Goal: Task Accomplishment & Management: Use online tool/utility

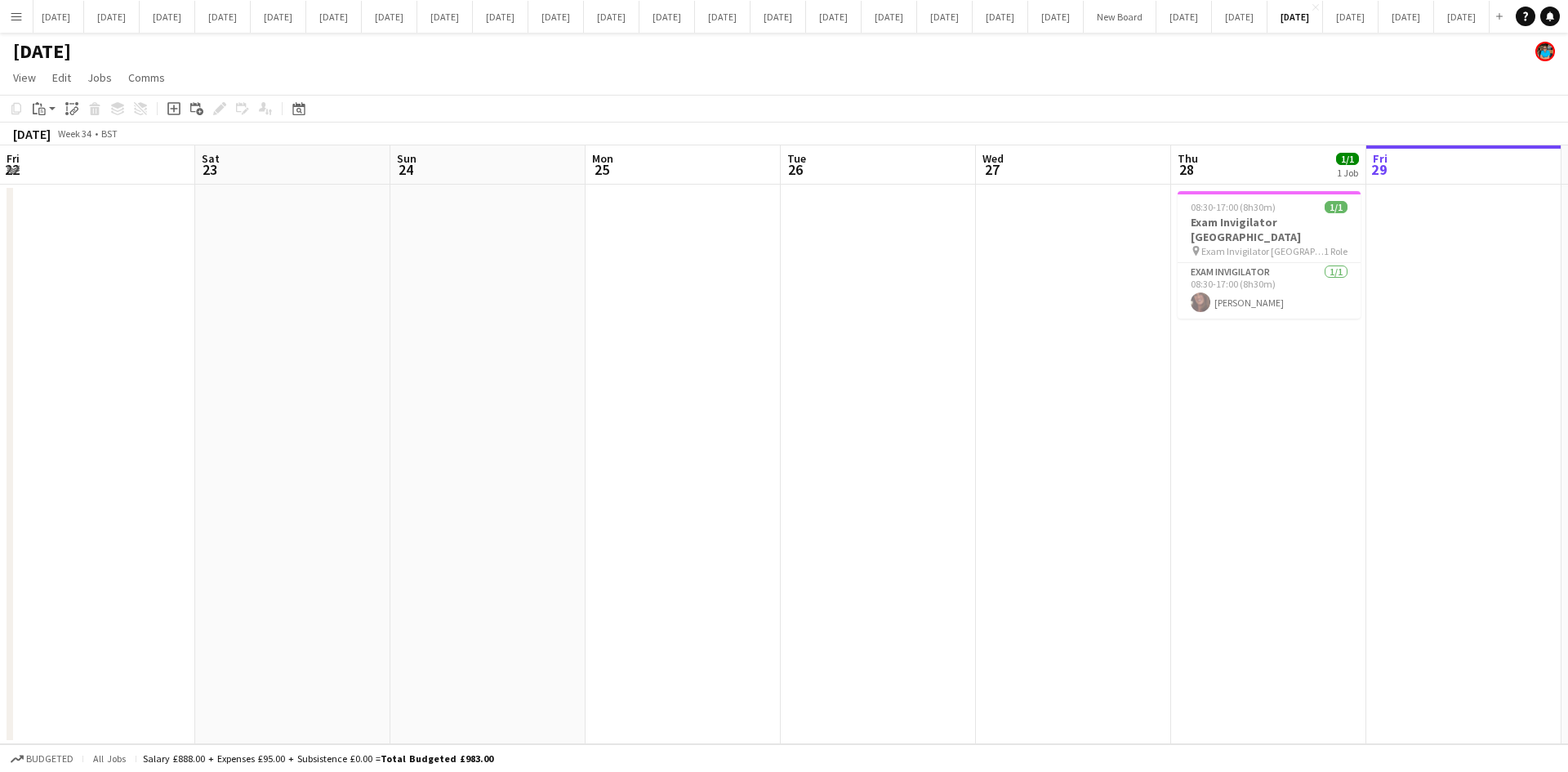
scroll to position [0, 551]
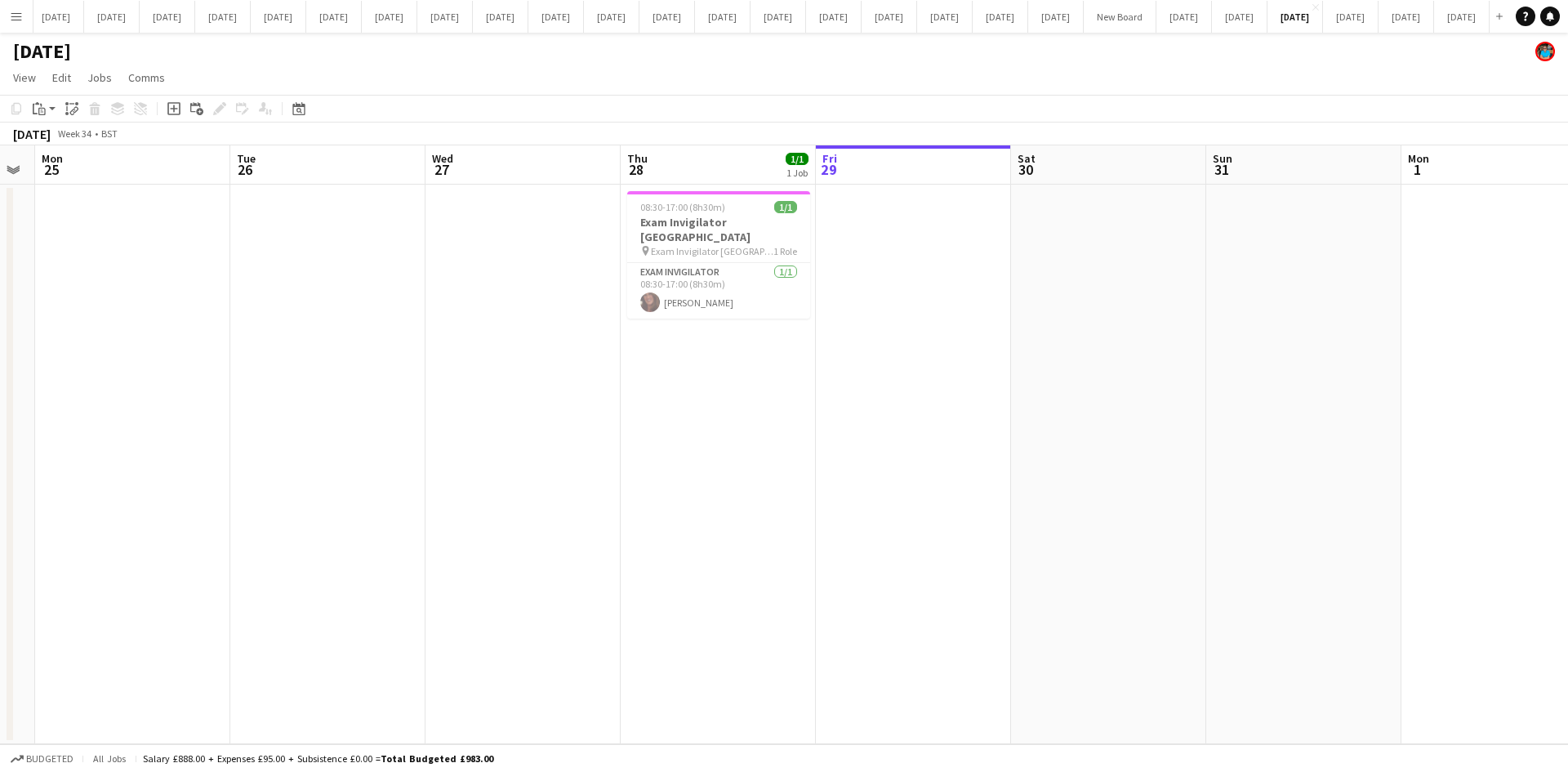
click at [541, 506] on app-date-cell at bounding box center [523, 464] width 195 height 559
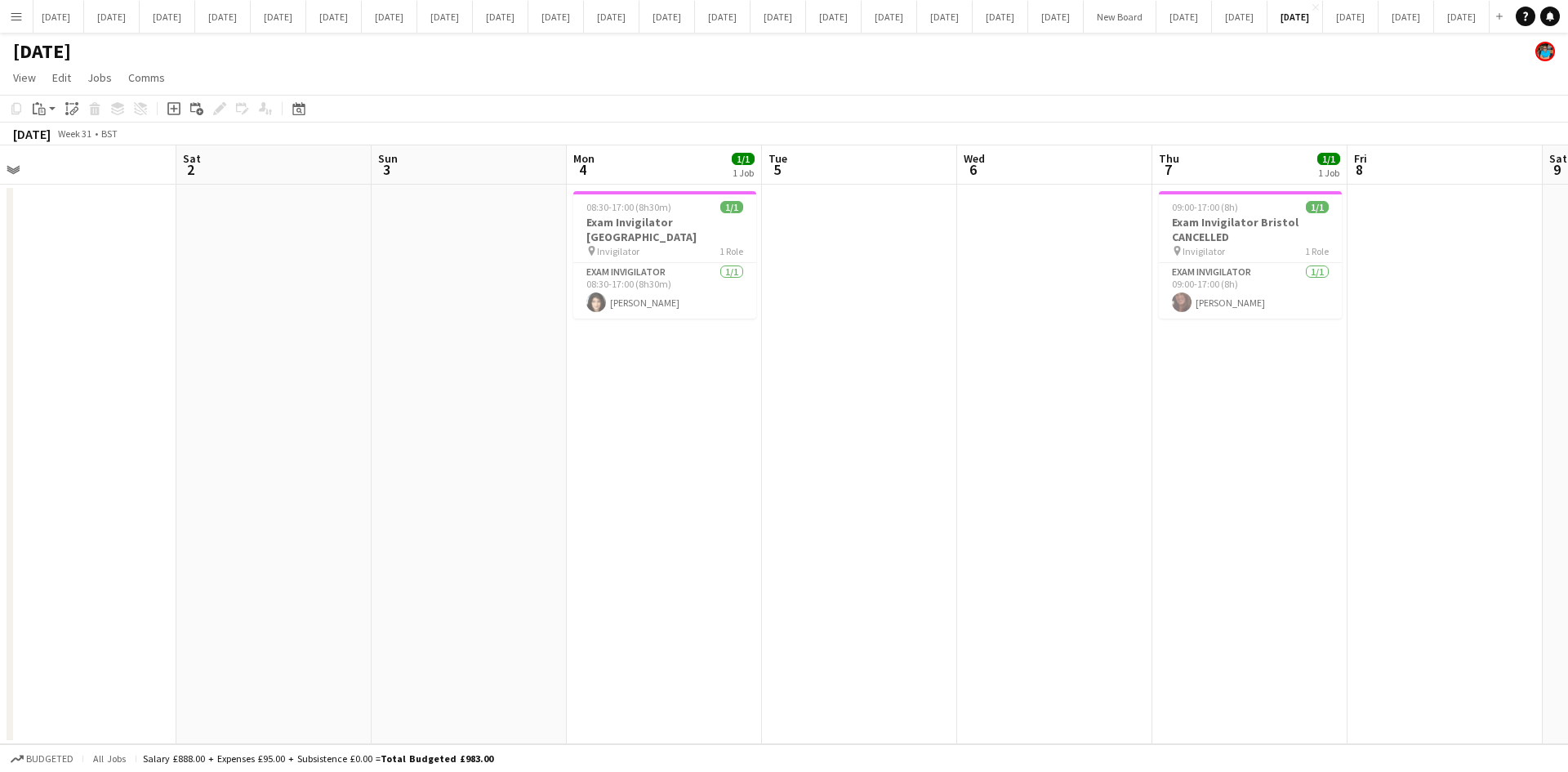
scroll to position [0, 369]
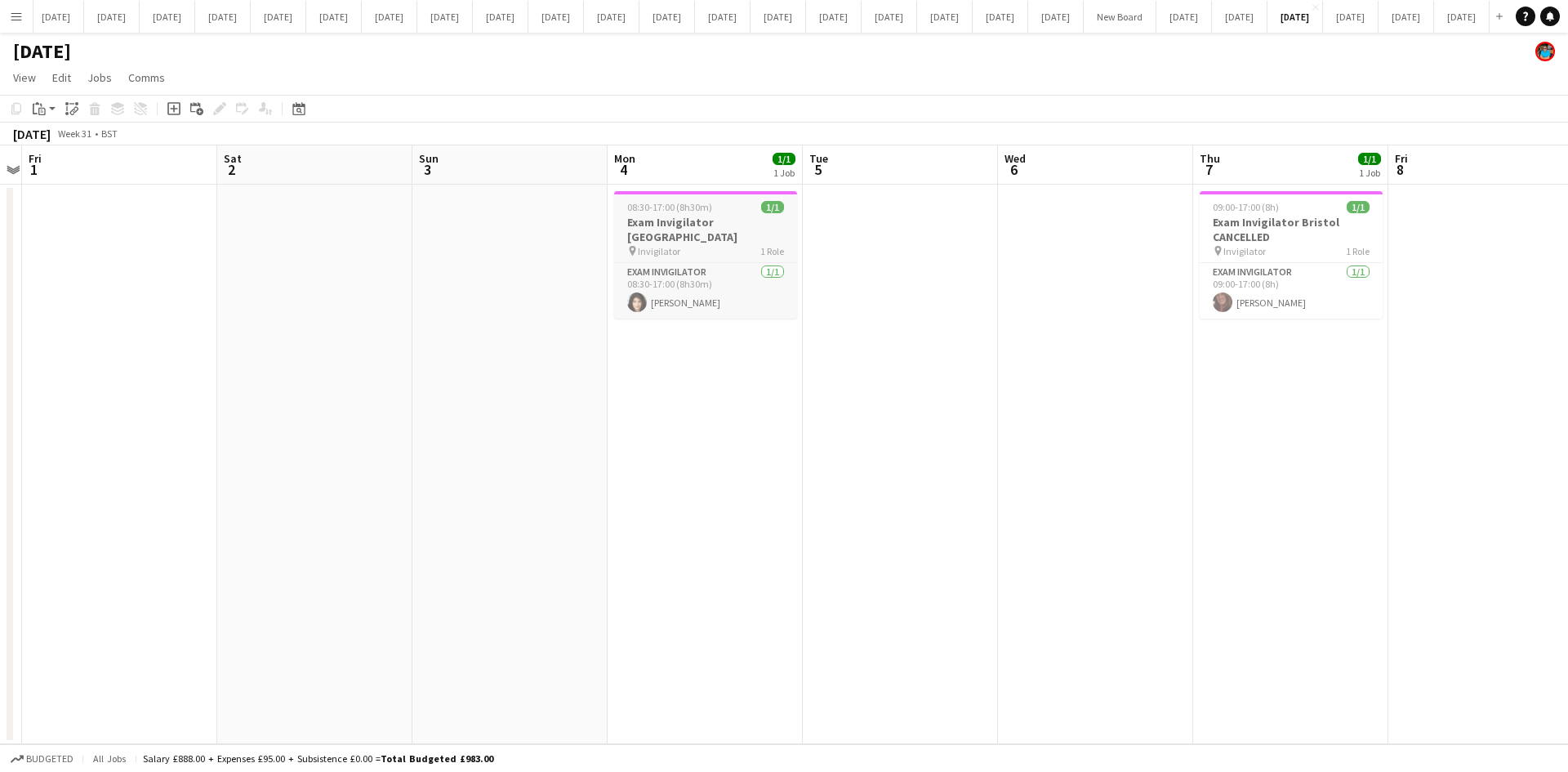
click at [690, 224] on h3 "Exam Invigilator [GEOGRAPHIC_DATA]" at bounding box center [706, 229] width 183 height 29
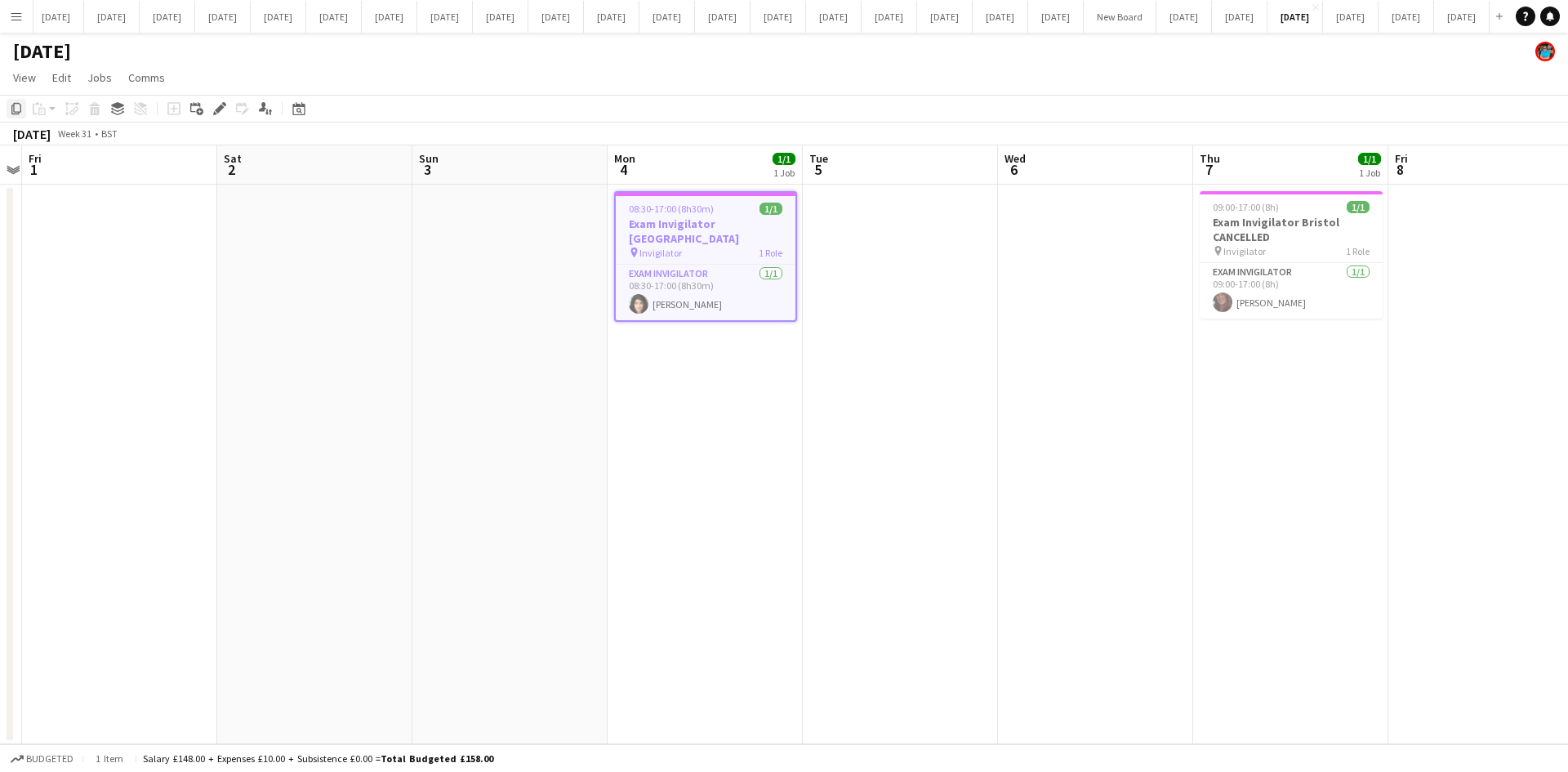
click at [20, 106] on icon "Copy" at bounding box center [16, 108] width 13 height 13
click at [1156, 13] on button "[DATE] Close" at bounding box center [1183, 17] width 55 height 32
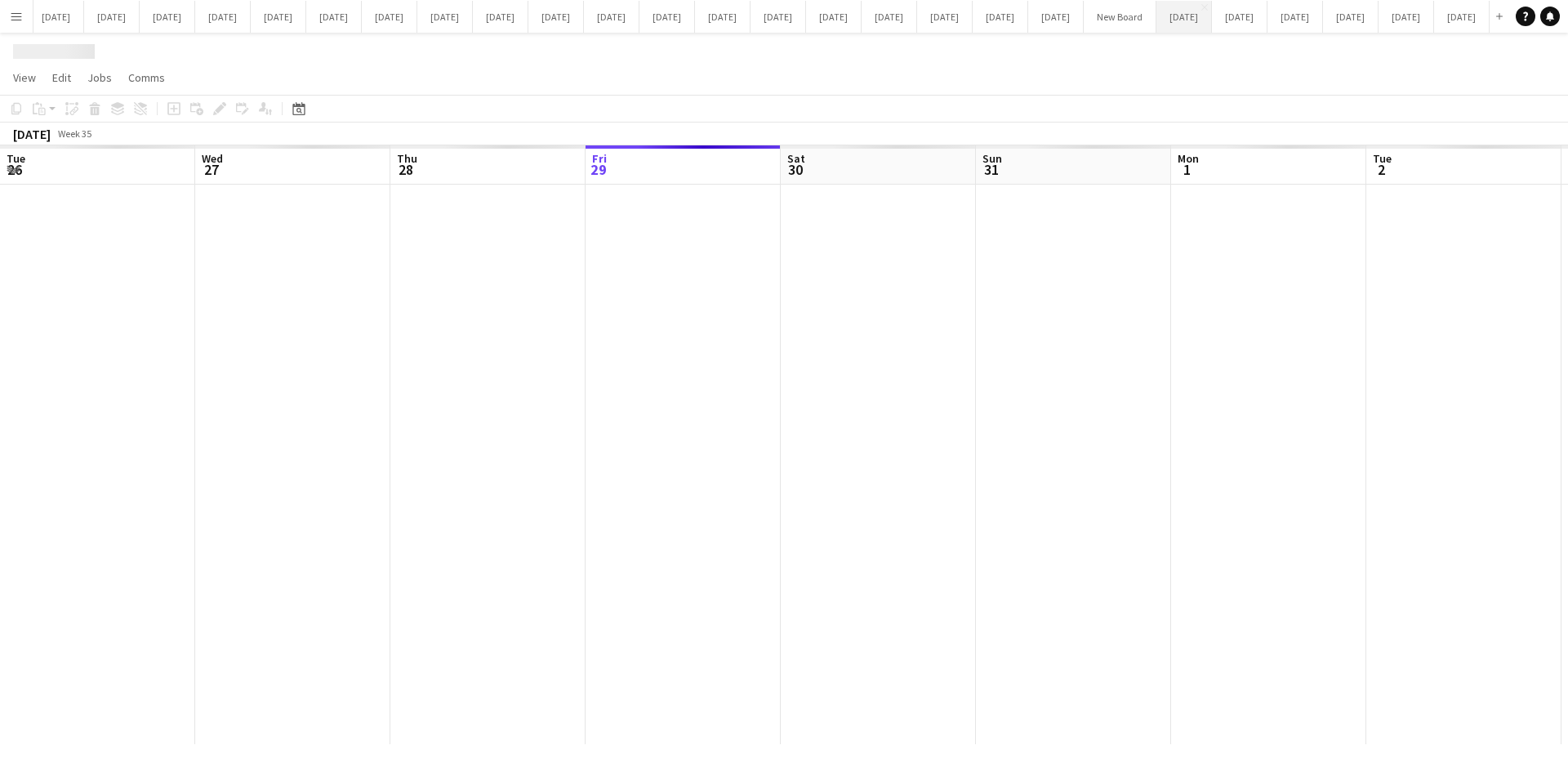
scroll to position [0, 390]
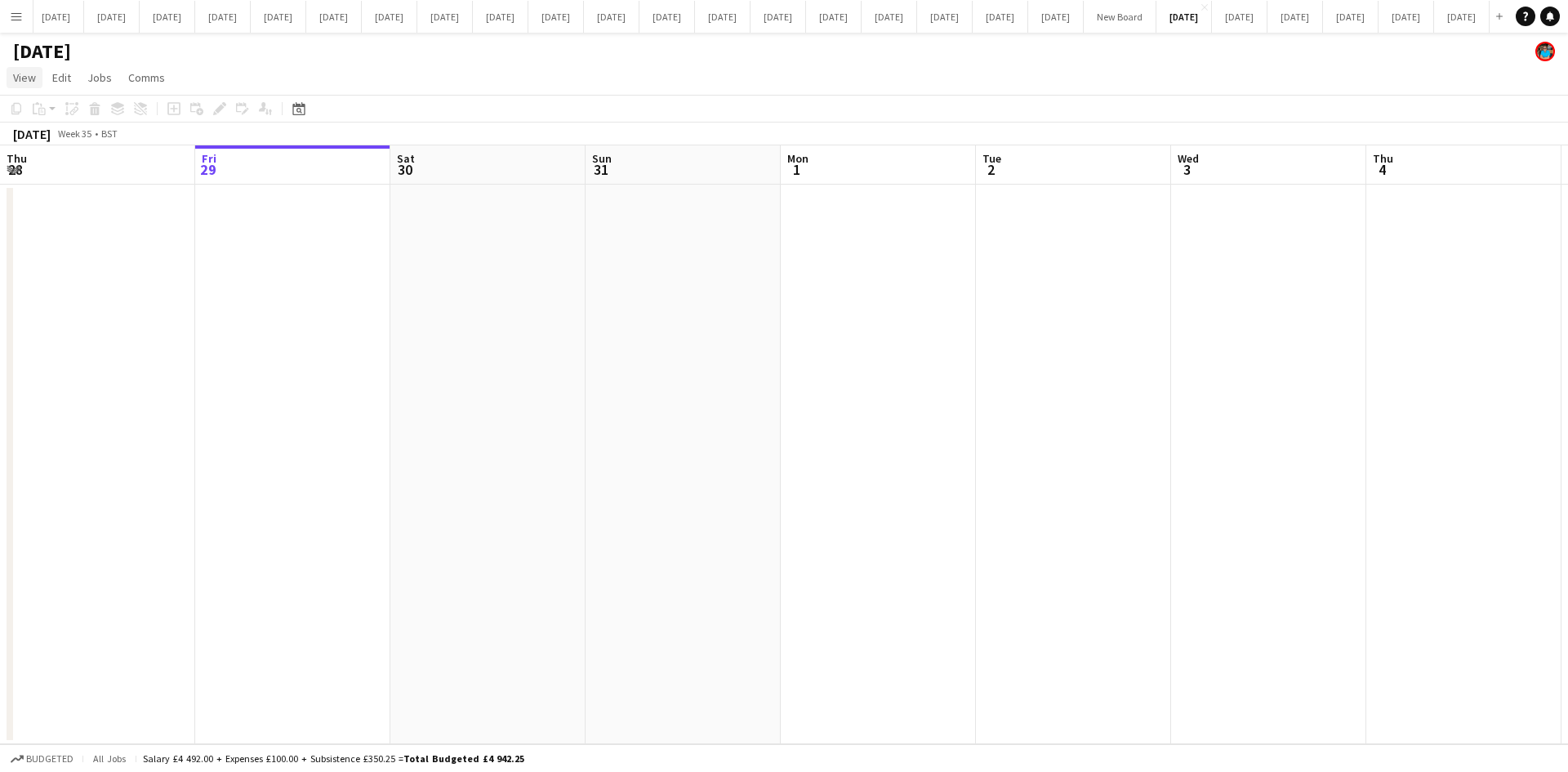
click at [31, 75] on span "View" at bounding box center [24, 77] width 22 height 15
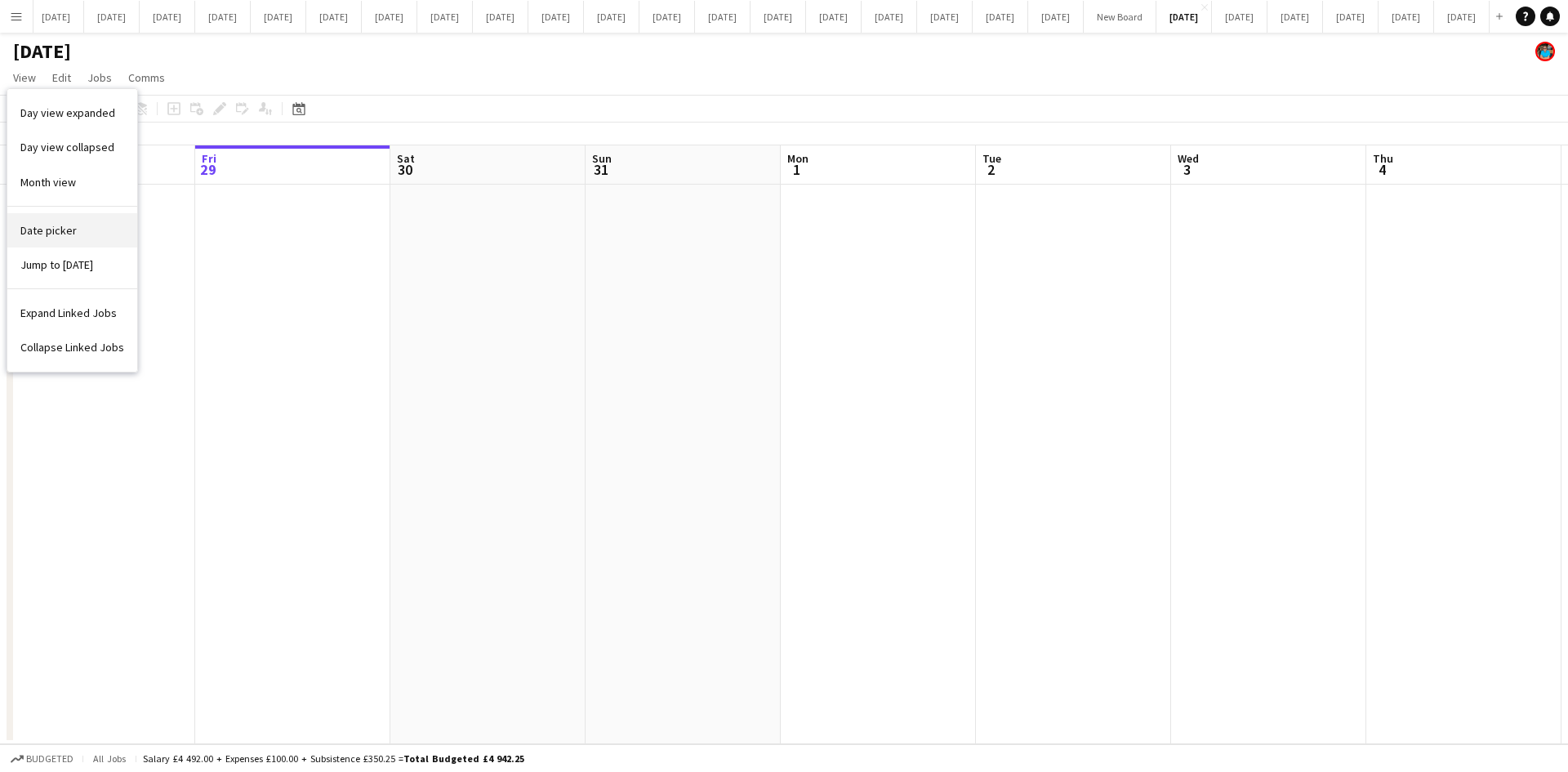
click at [30, 236] on span "Date picker" at bounding box center [49, 231] width 56 height 15
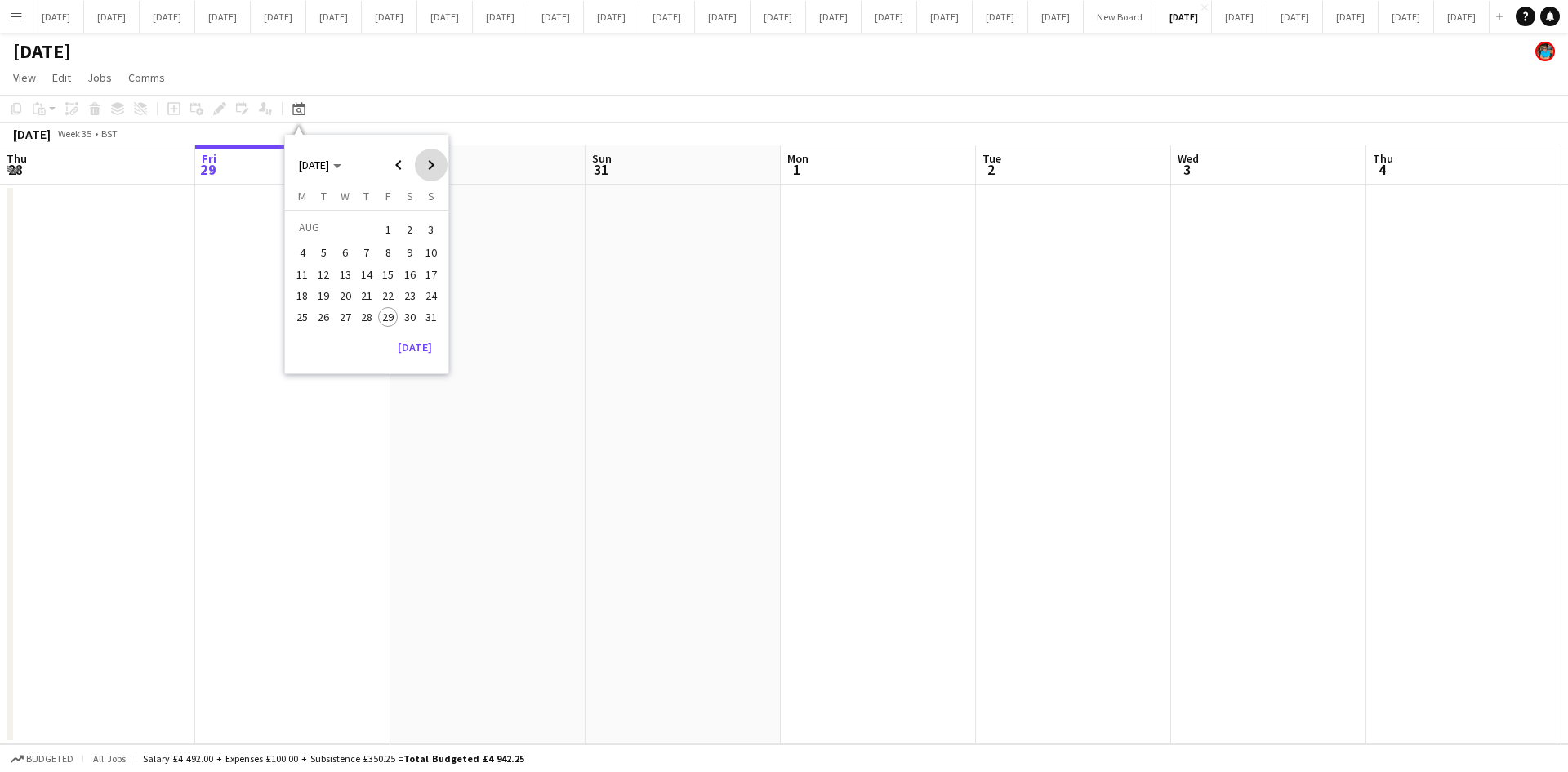
click at [427, 166] on span "Next month" at bounding box center [430, 164] width 33 height 33
click at [361, 336] on span "30" at bounding box center [366, 334] width 20 height 20
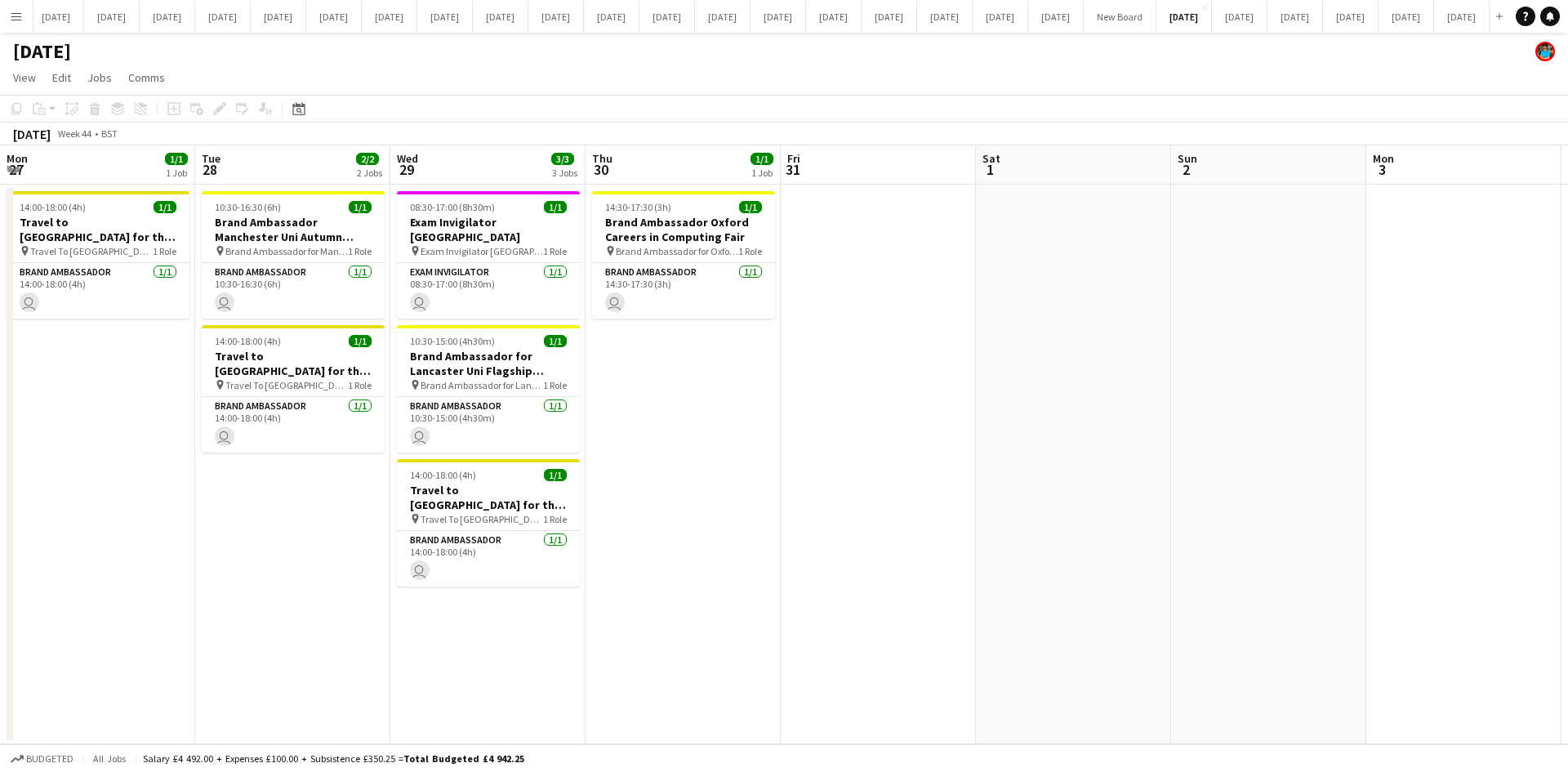
scroll to position [0, 562]
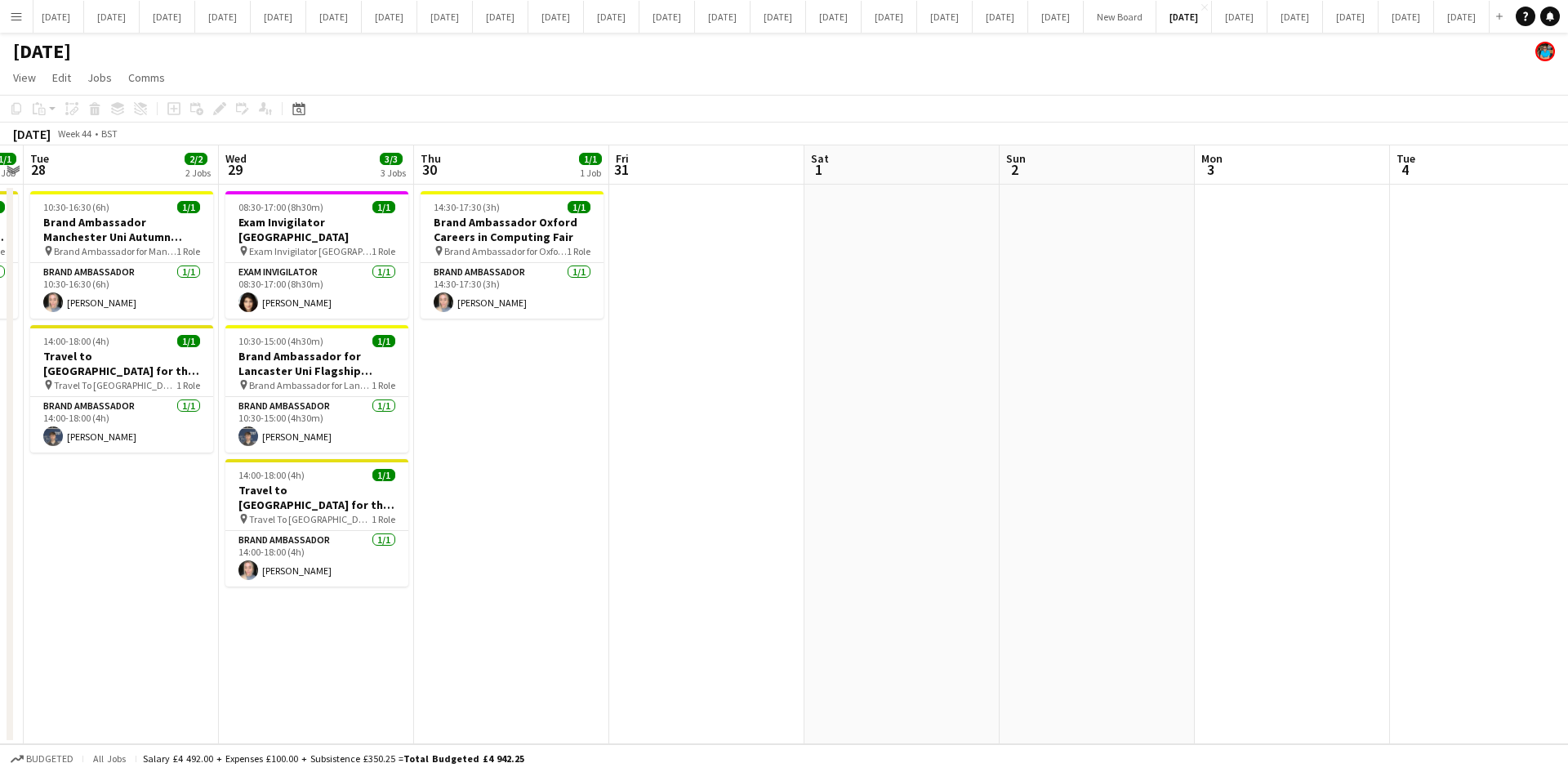
click at [510, 428] on app-date-cell "14:30-17:30 (3h) 1/1 Brand Ambassador Oxford Careers in Computing Fair pin Bran…" at bounding box center [511, 464] width 195 height 559
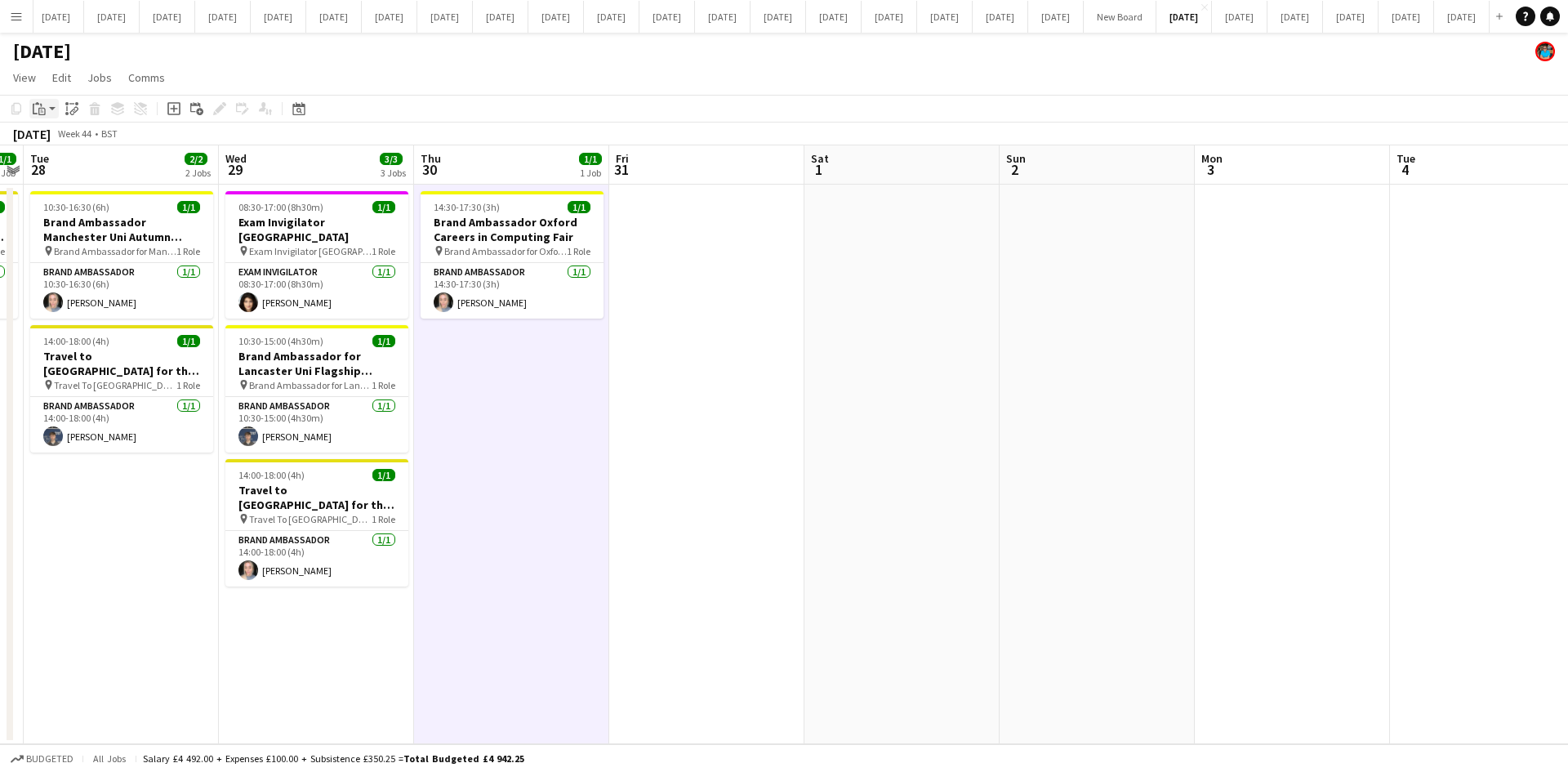
click at [38, 105] on icon "Paste" at bounding box center [39, 108] width 13 height 13
click at [48, 167] on link "Paste with crew Ctrl+Shift+V" at bounding box center [119, 167] width 153 height 15
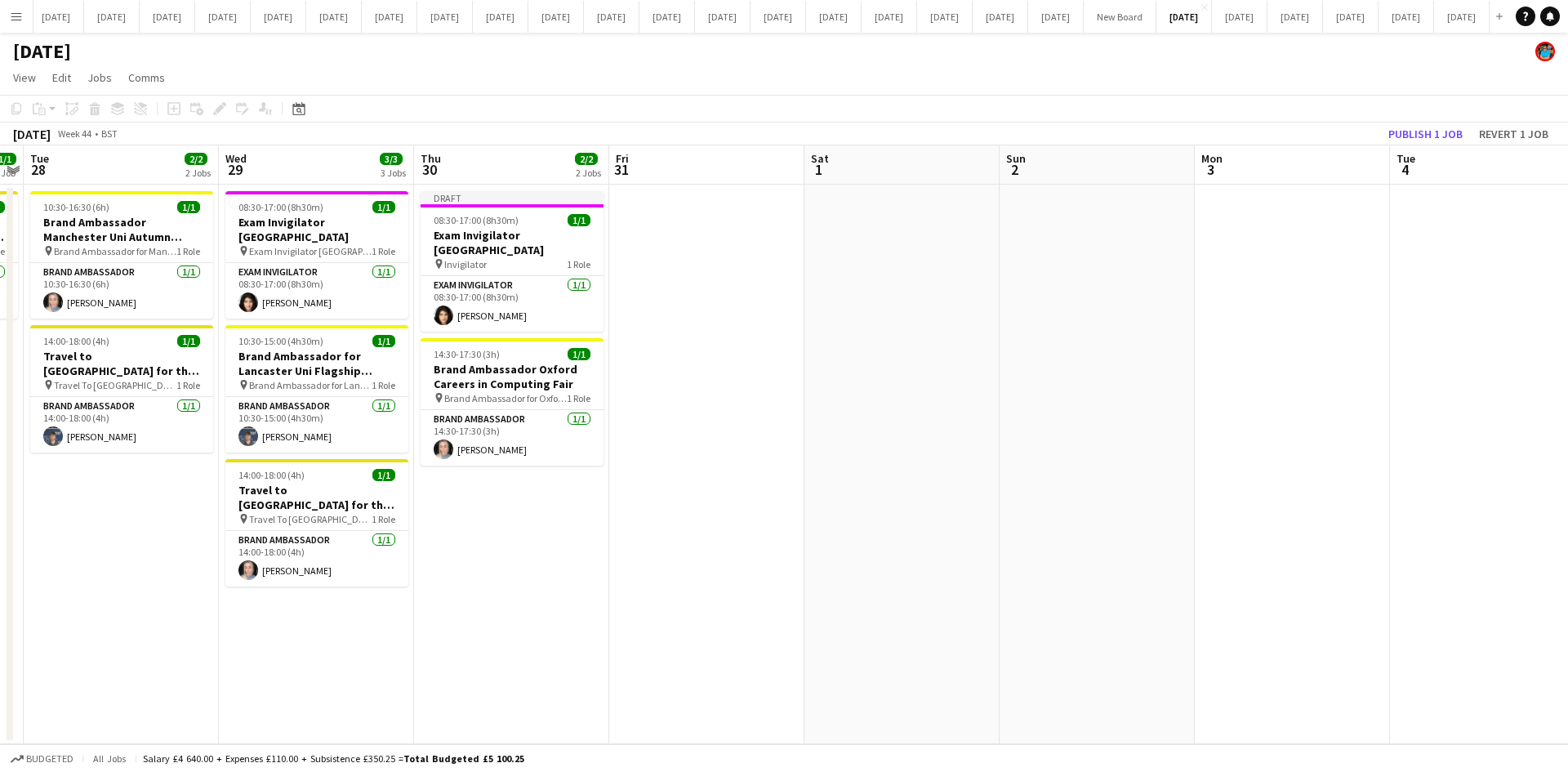
click at [472, 480] on app-date-cell "Draft 08:30-17:00 (8h30m) 1/1 Exam Invigilator [GEOGRAPHIC_DATA] pin Invigilato…" at bounding box center [511, 464] width 195 height 559
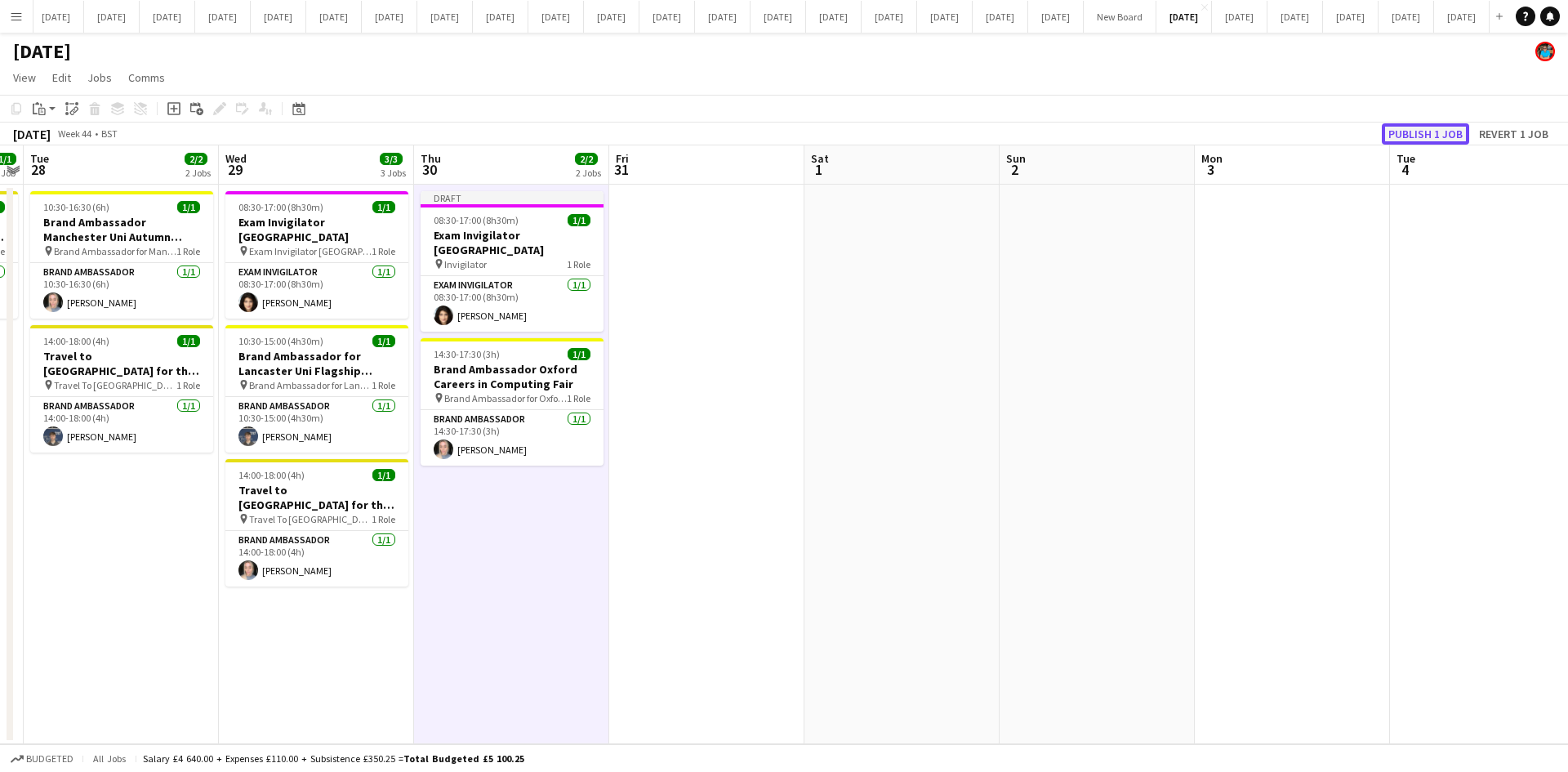
click at [1424, 138] on button "Publish 1 job" at bounding box center [1425, 133] width 88 height 21
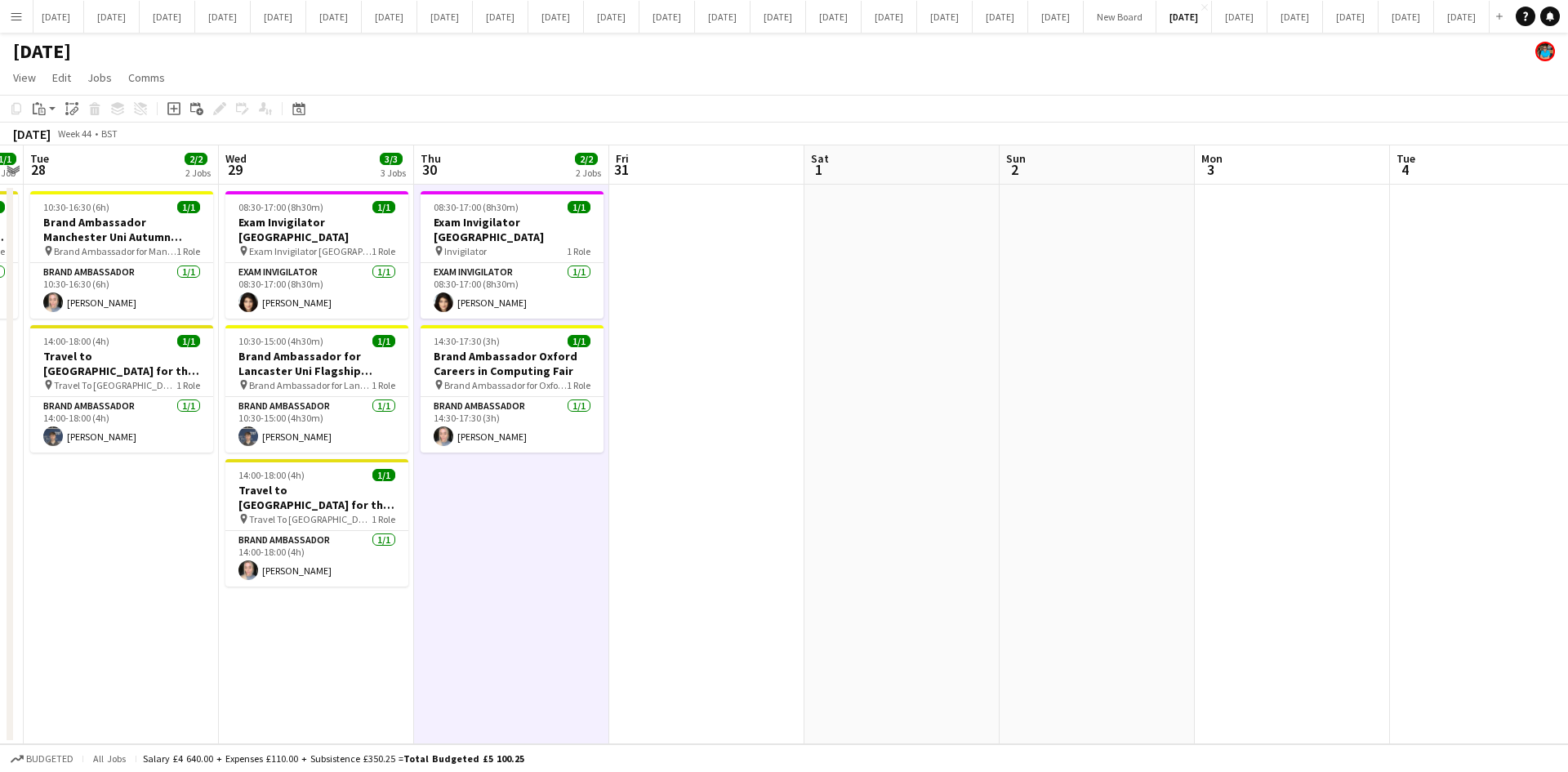
click at [689, 551] on app-date-cell at bounding box center [707, 464] width 195 height 559
